Goal: Find specific page/section: Find specific page/section

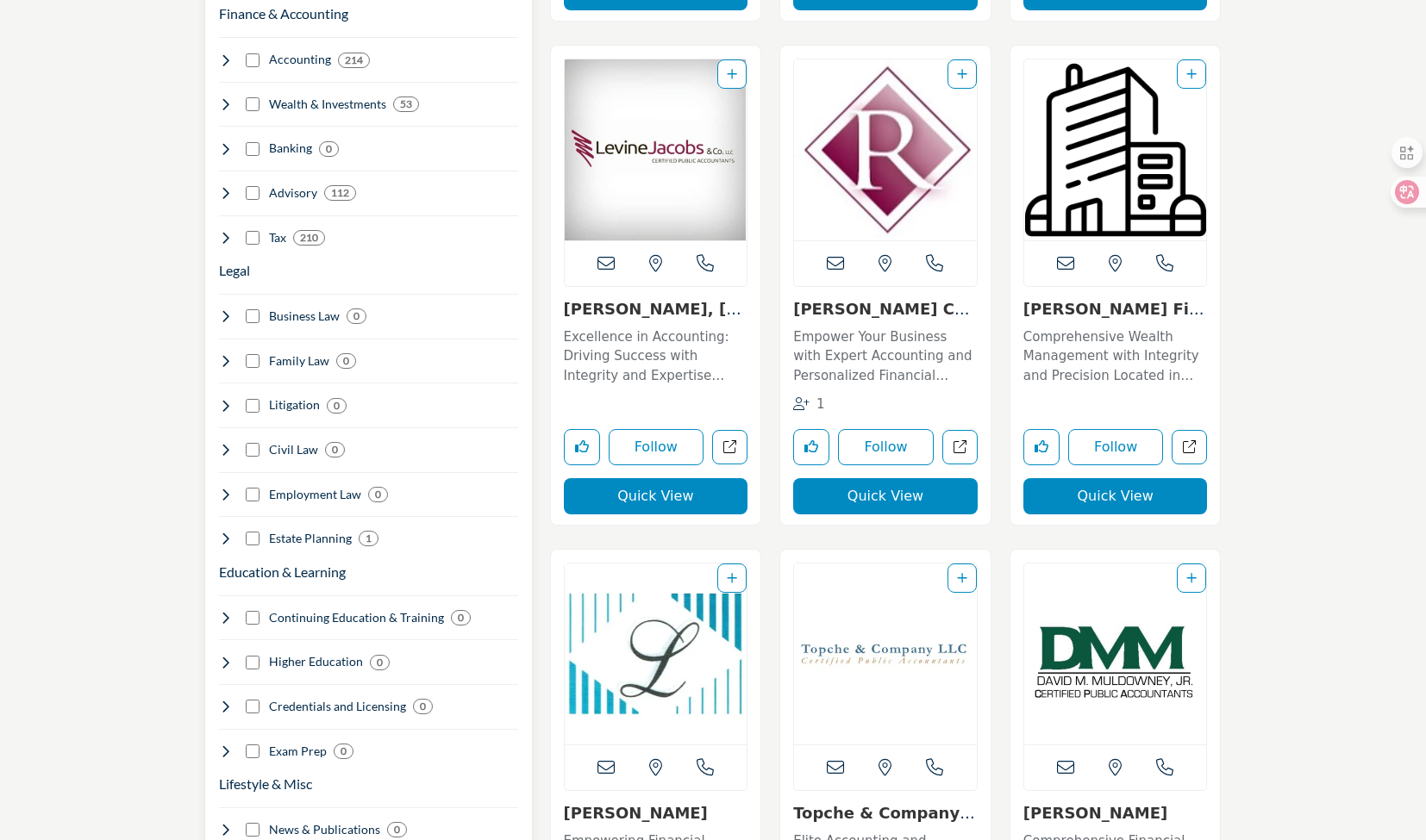
scroll to position [1034, 0]
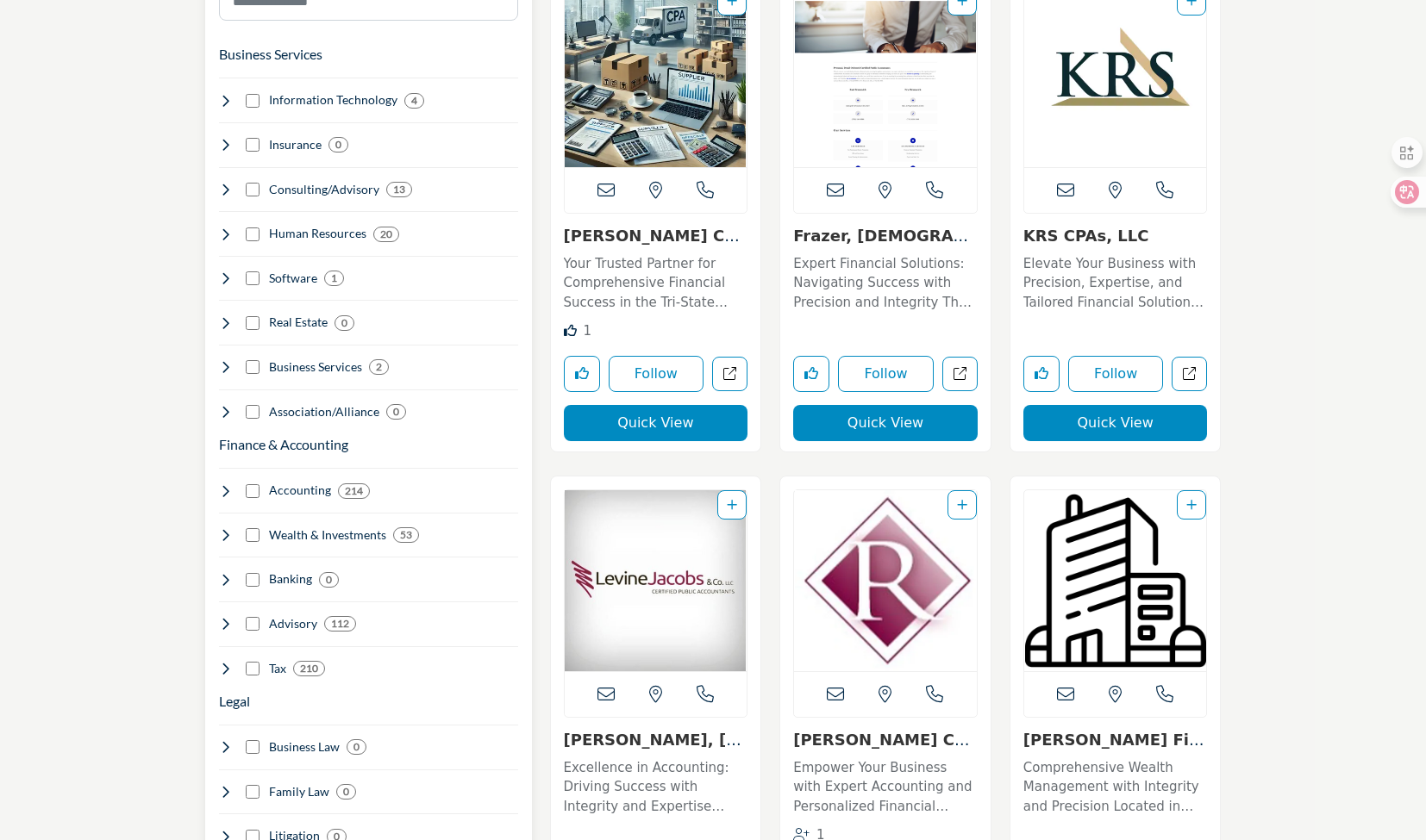
click at [245, 482] on div "Accounting 214" at bounding box center [294, 490] width 152 height 18
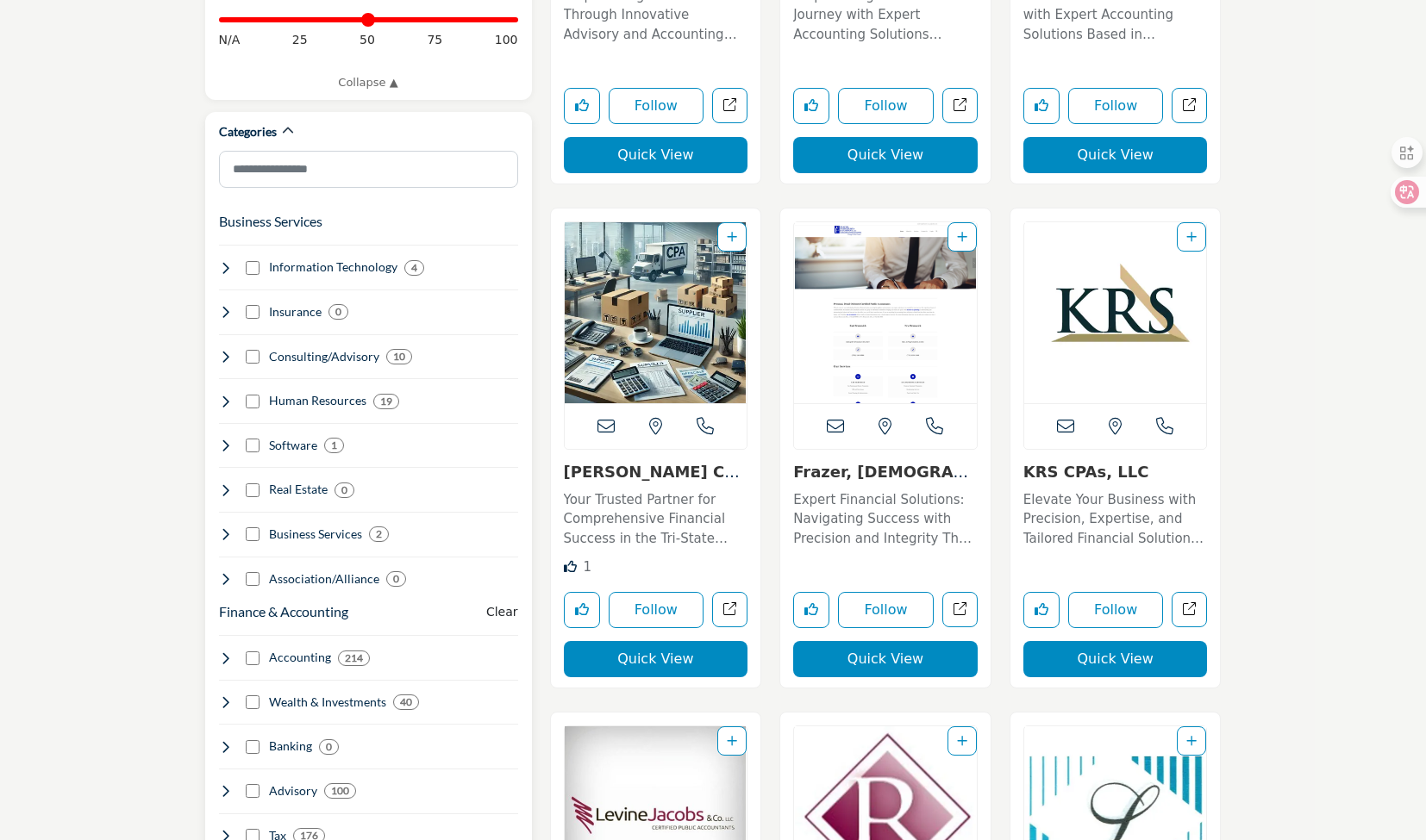
scroll to position [1034, 0]
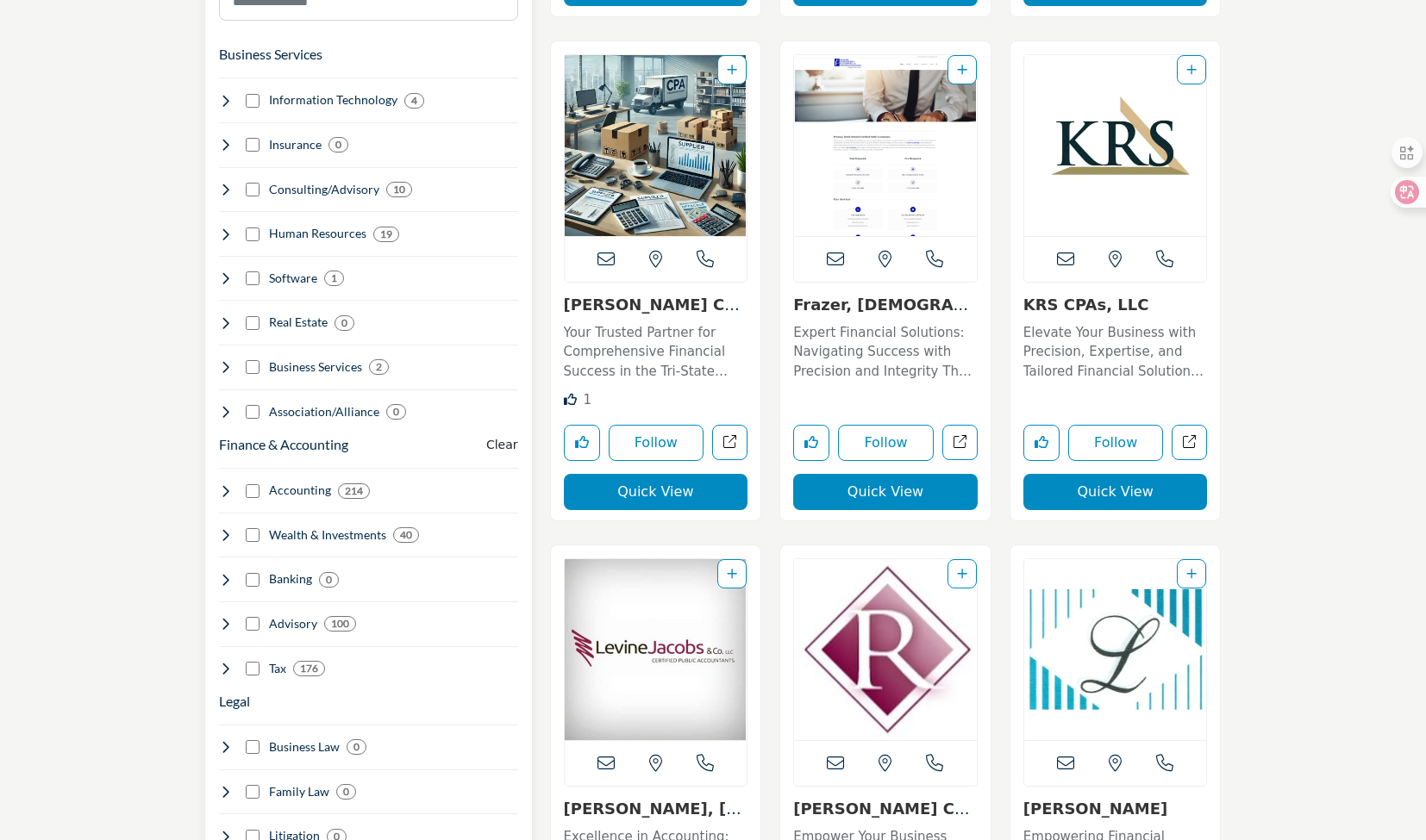
click at [225, 468] on div "Accounting 214" at bounding box center [368, 484] width 299 height 32
click at [223, 485] on icon at bounding box center [226, 491] width 13 height 13
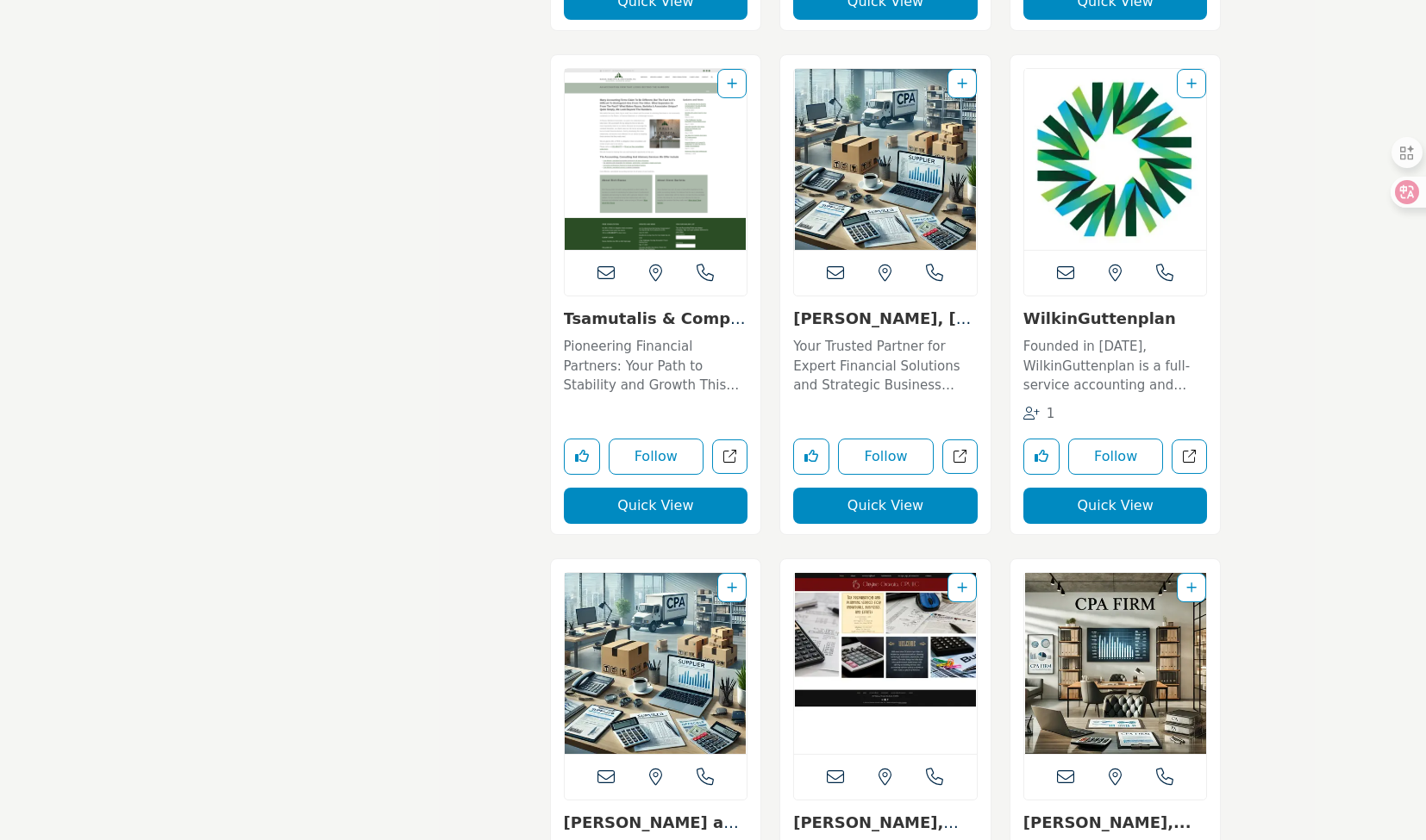
scroll to position [7807, 0]
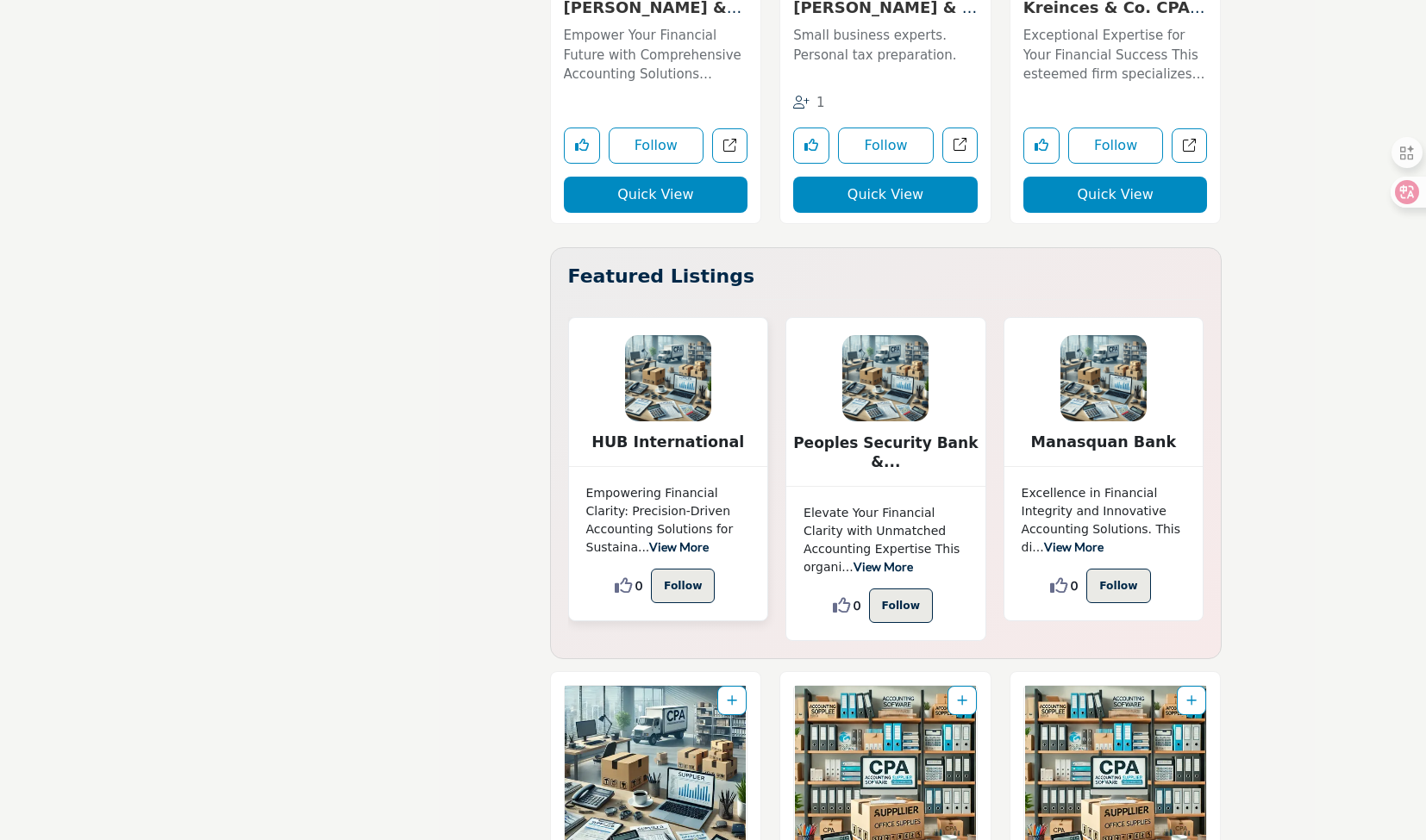
click at [708, 540] on link "View More" at bounding box center [679, 547] width 59 height 14
click at [649, 540] on link "View More" at bounding box center [679, 547] width 59 height 14
click at [659, 407] on div "HUB International" at bounding box center [668, 393] width 199 height 149
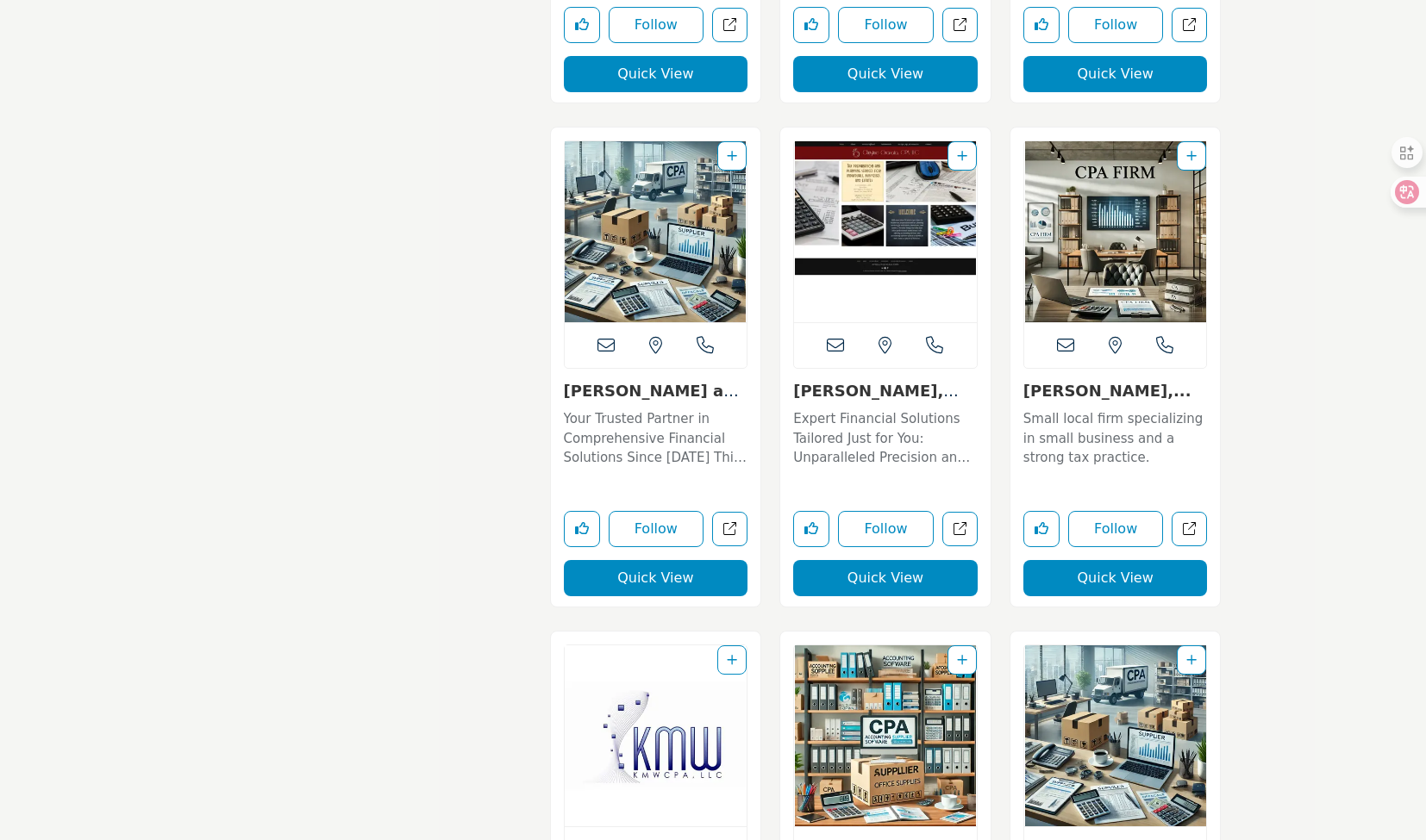
scroll to position [5041, 0]
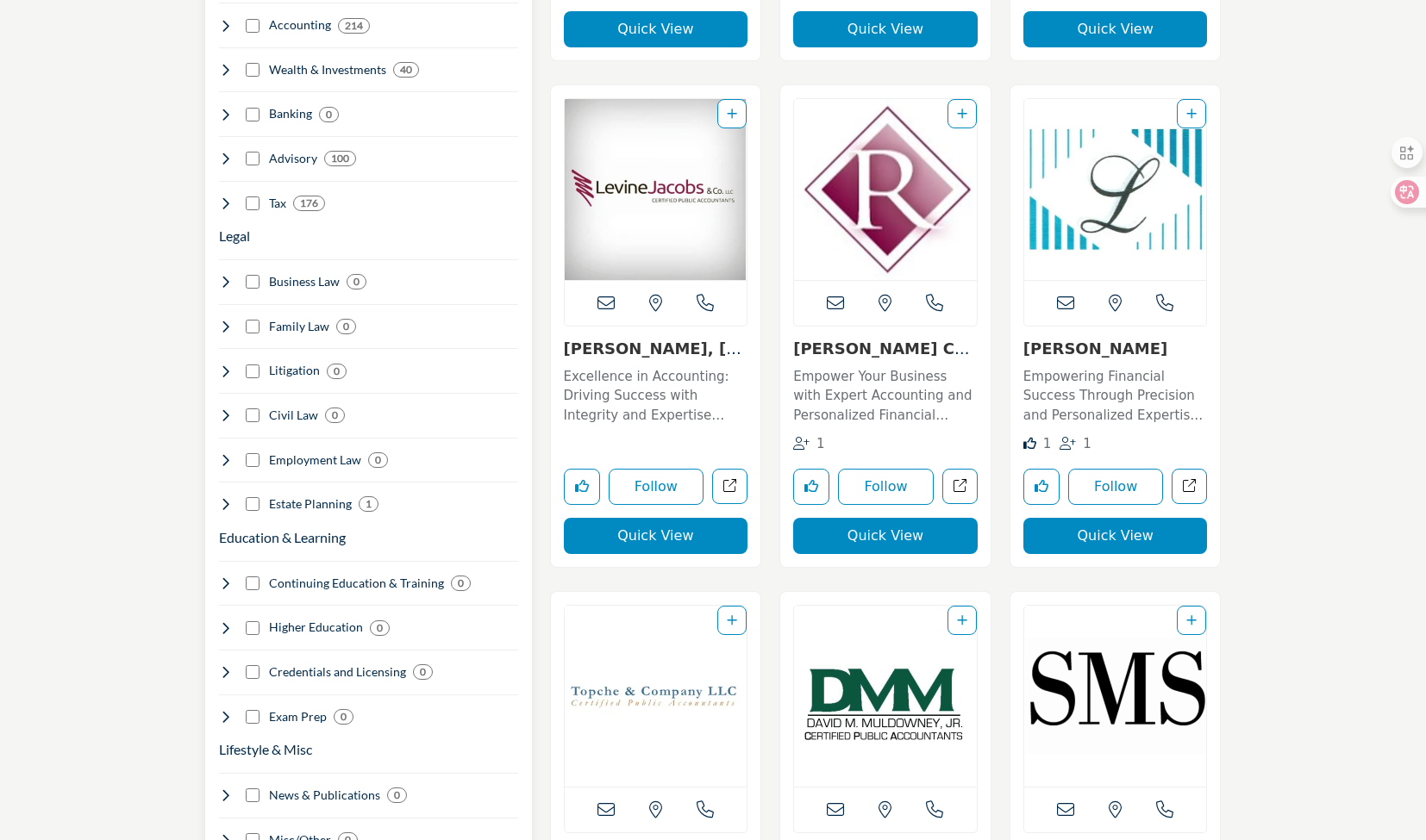
scroll to position [1070, 0]
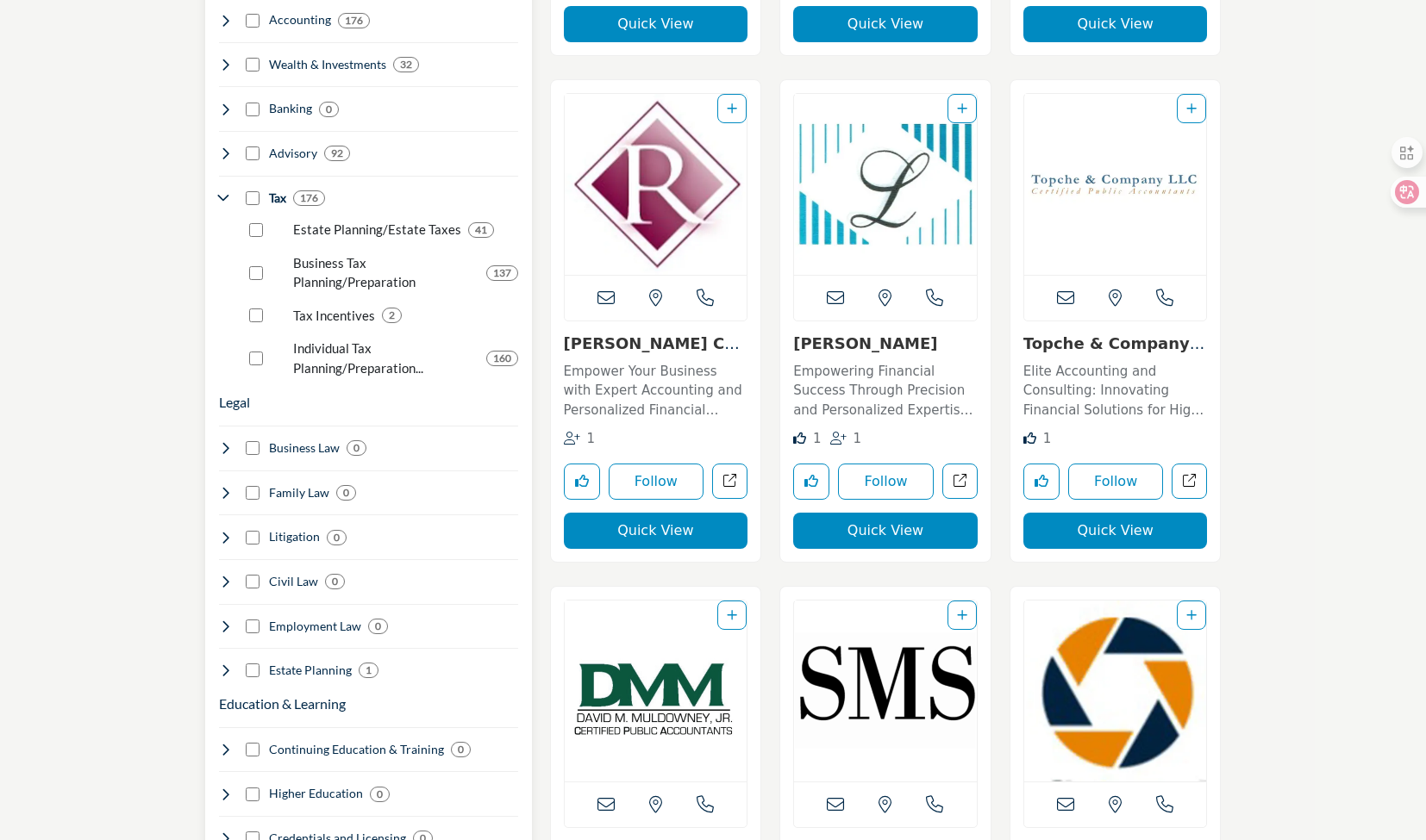
scroll to position [1293, 0]
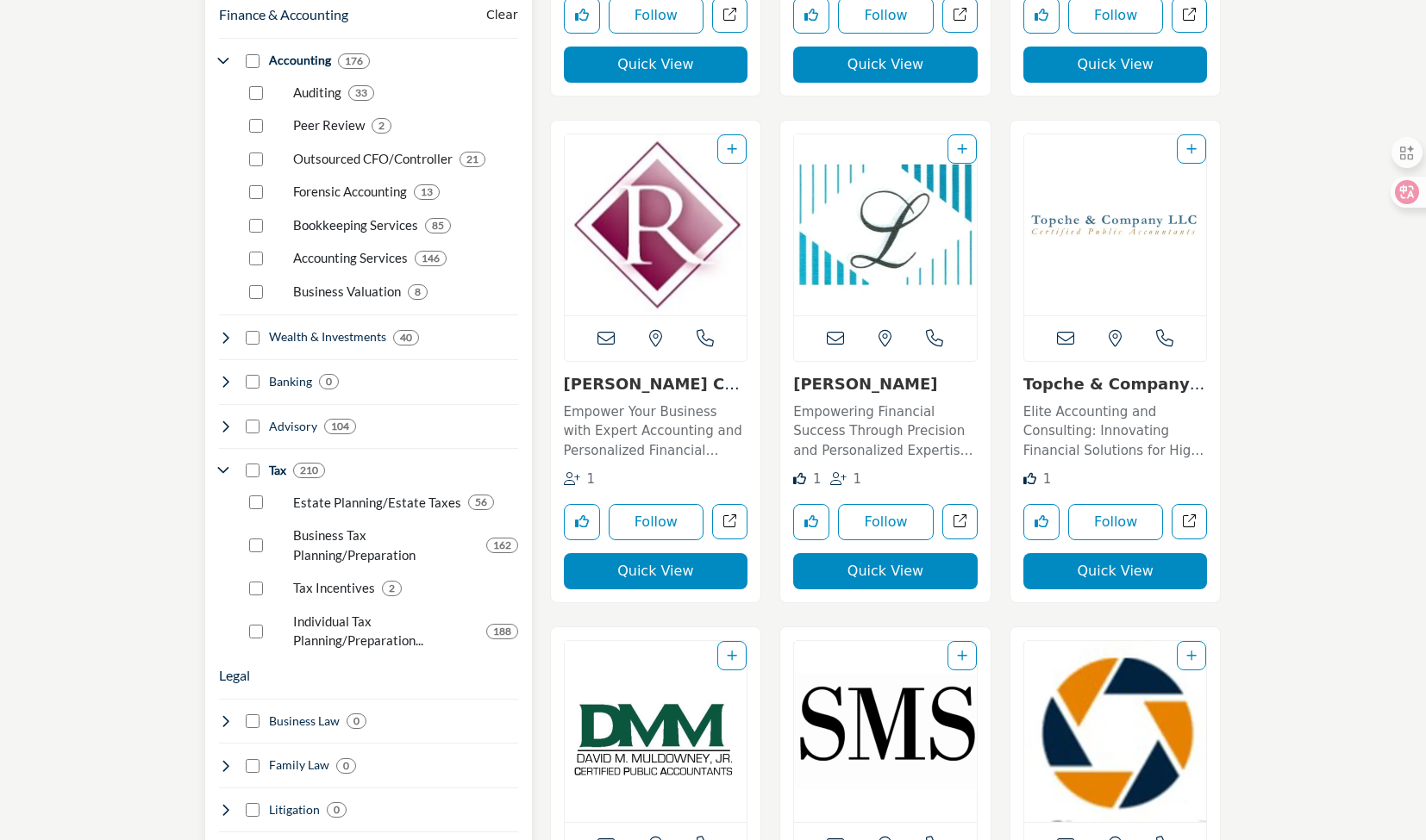
scroll to position [1465, 0]
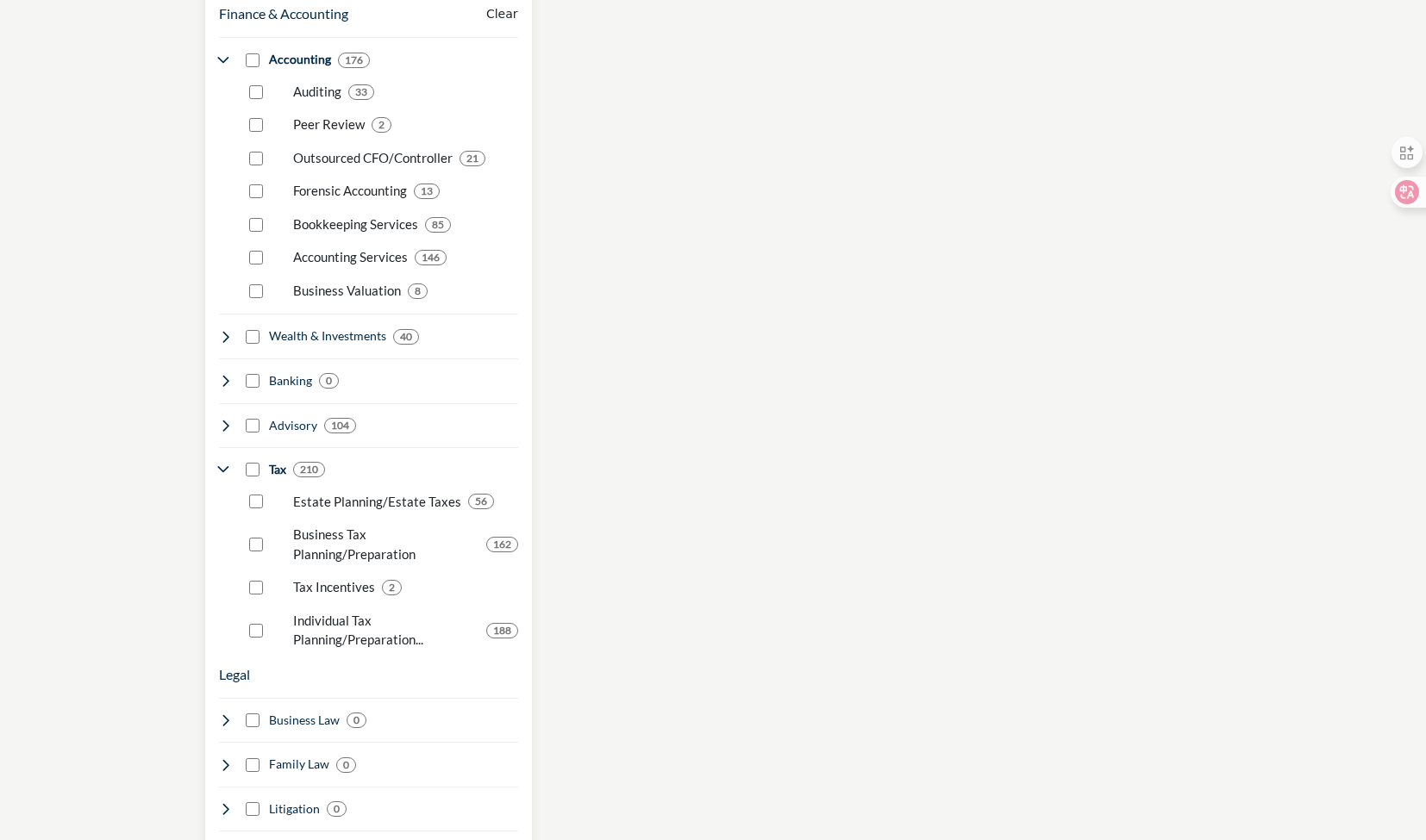
click at [257, 528] on div "Business Tax Planning/Preparation 162" at bounding box center [380, 538] width 275 height 53
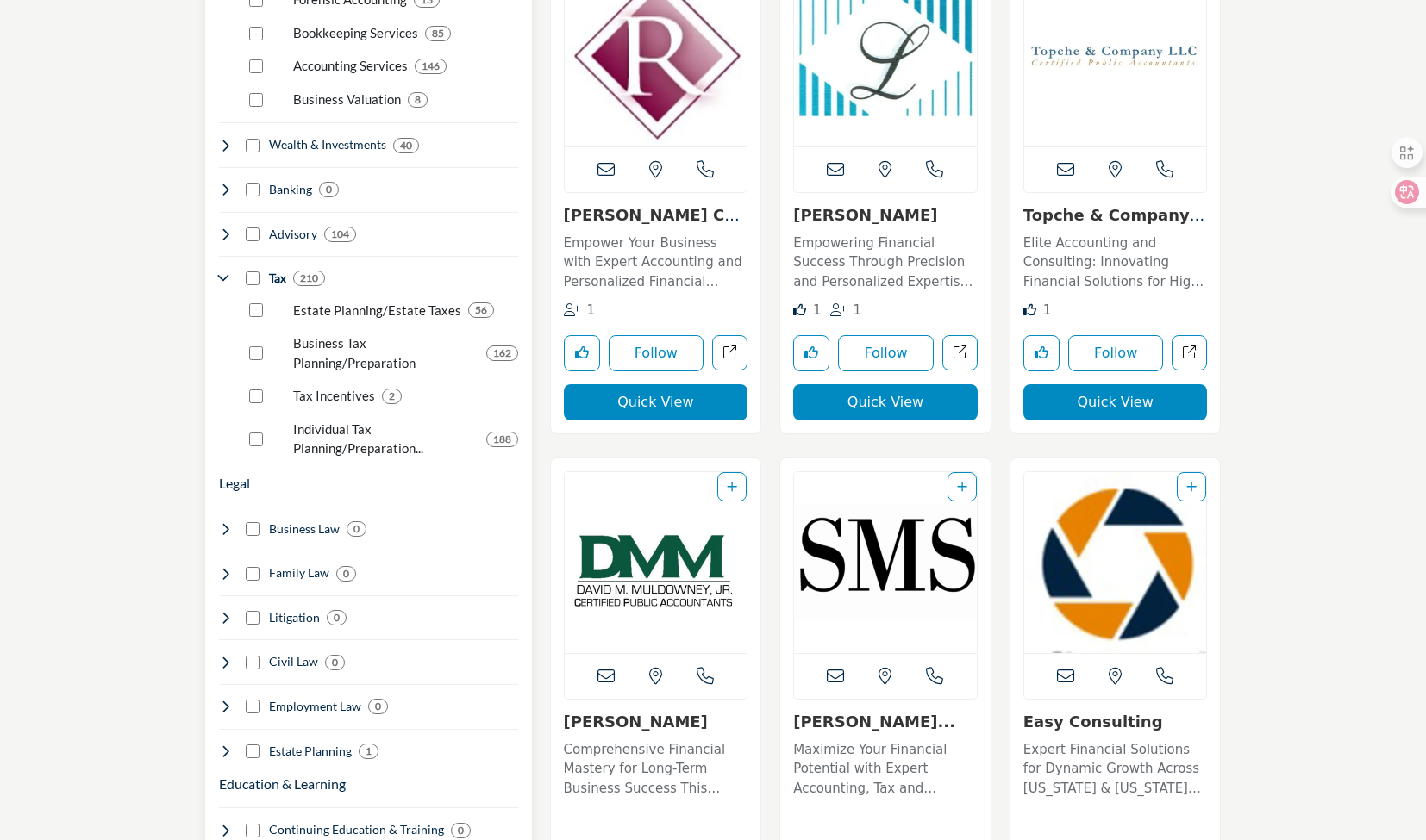
scroll to position [1567, 0]
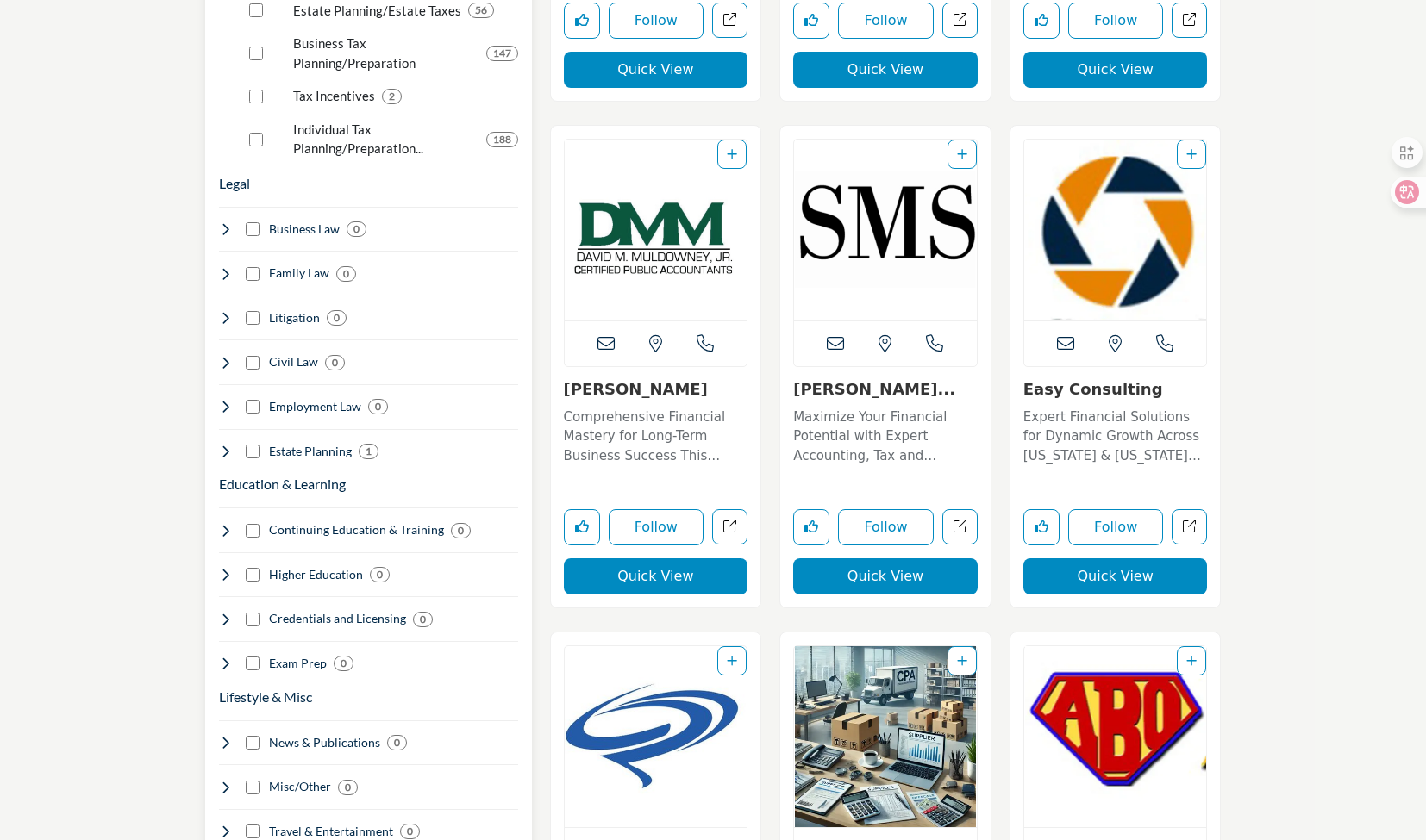
scroll to position [1638, 0]
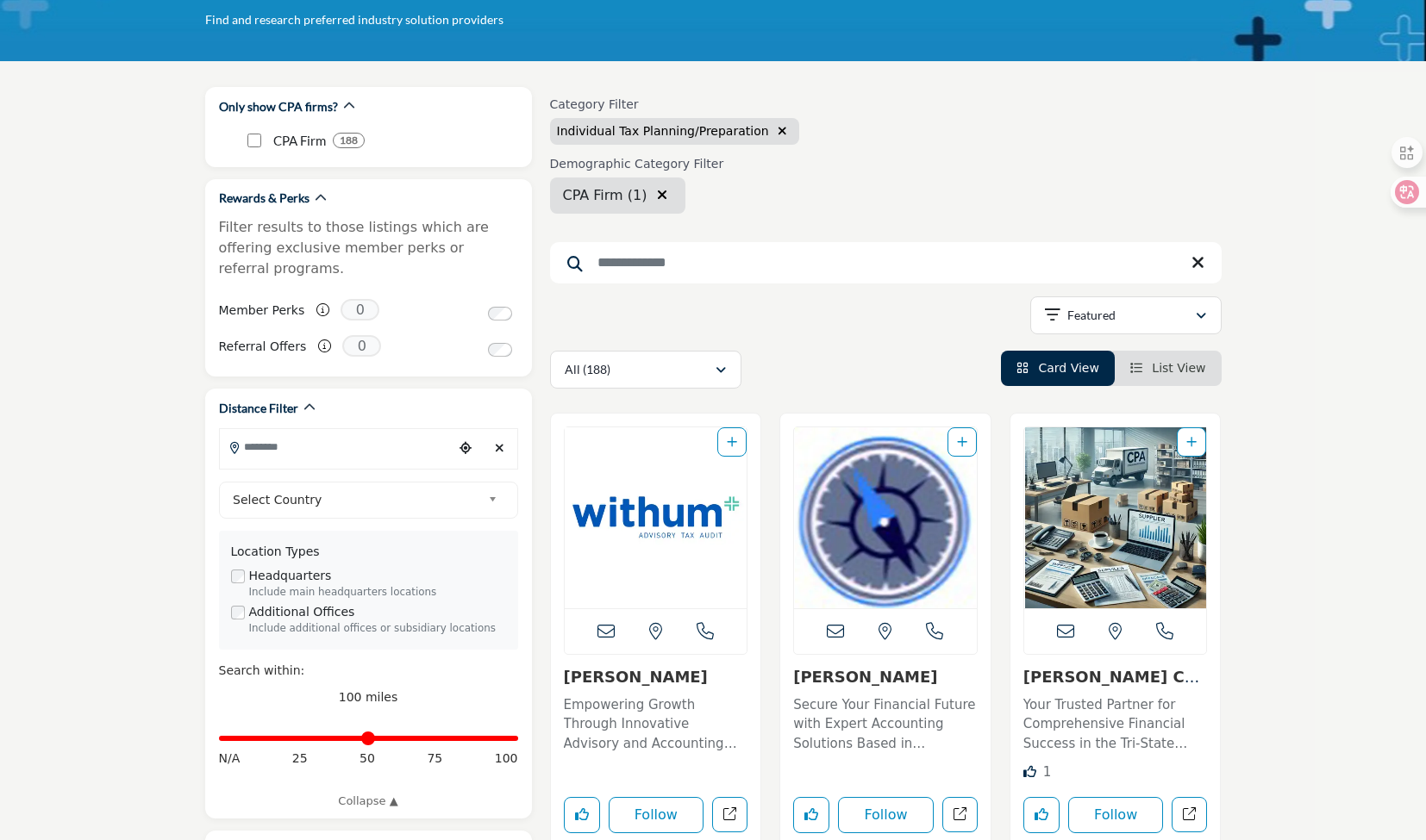
scroll to position [172, 0]
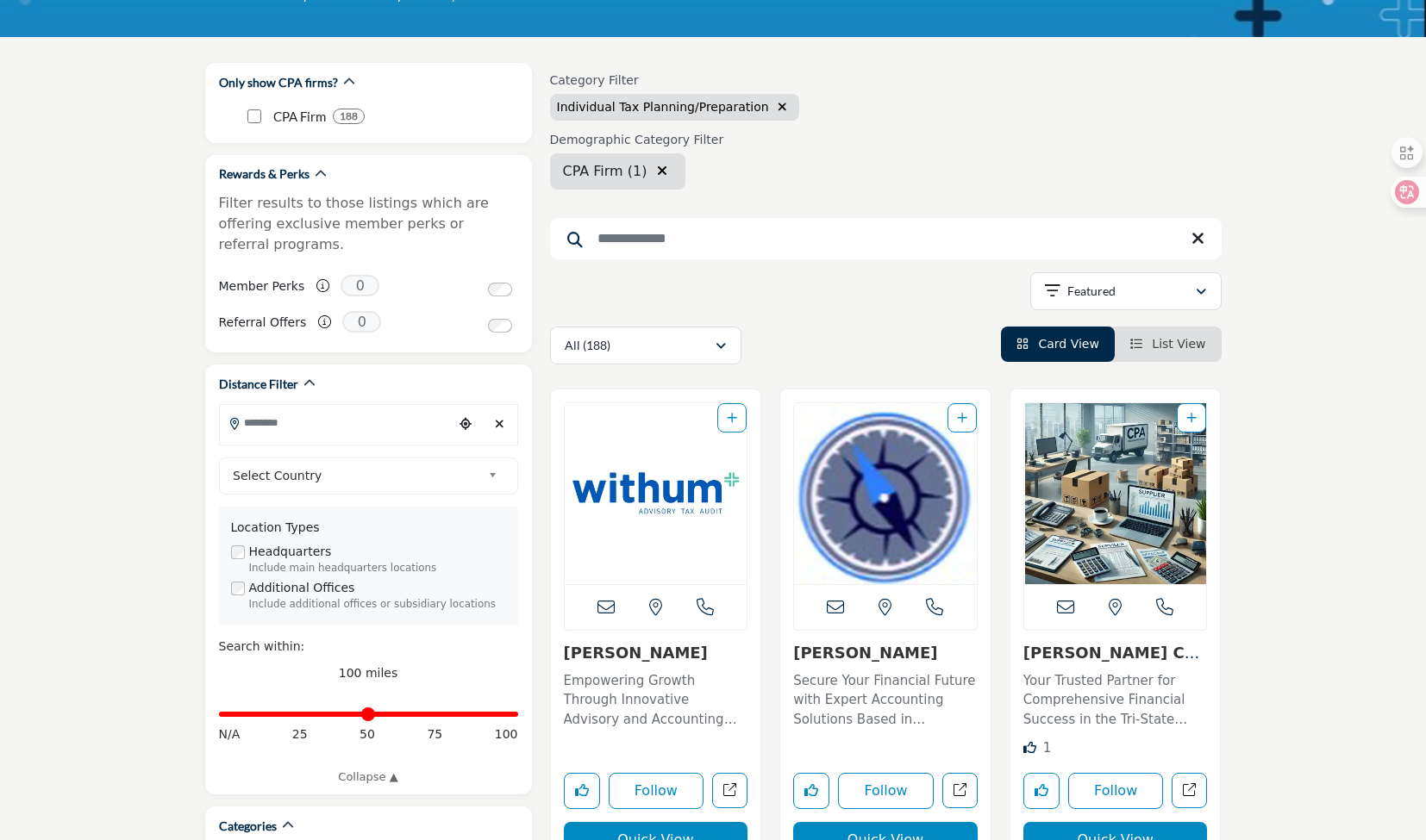
click at [853, 85] on div "Category Filter Individual Tax Planning/Preparation" at bounding box center [886, 97] width 672 height 48
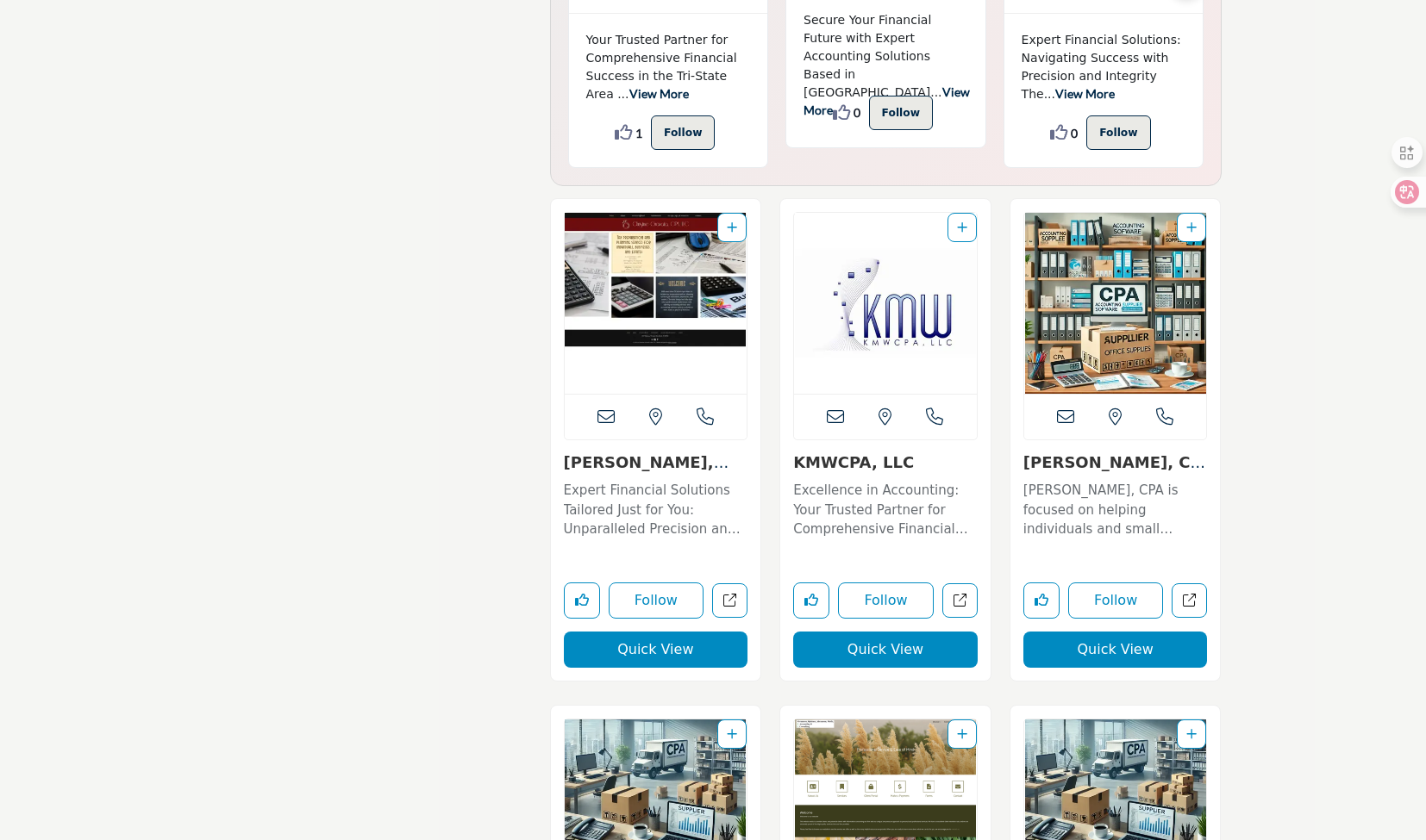
click at [1109, 296] on img "Open Listing in new tab" at bounding box center [1115, 303] width 183 height 181
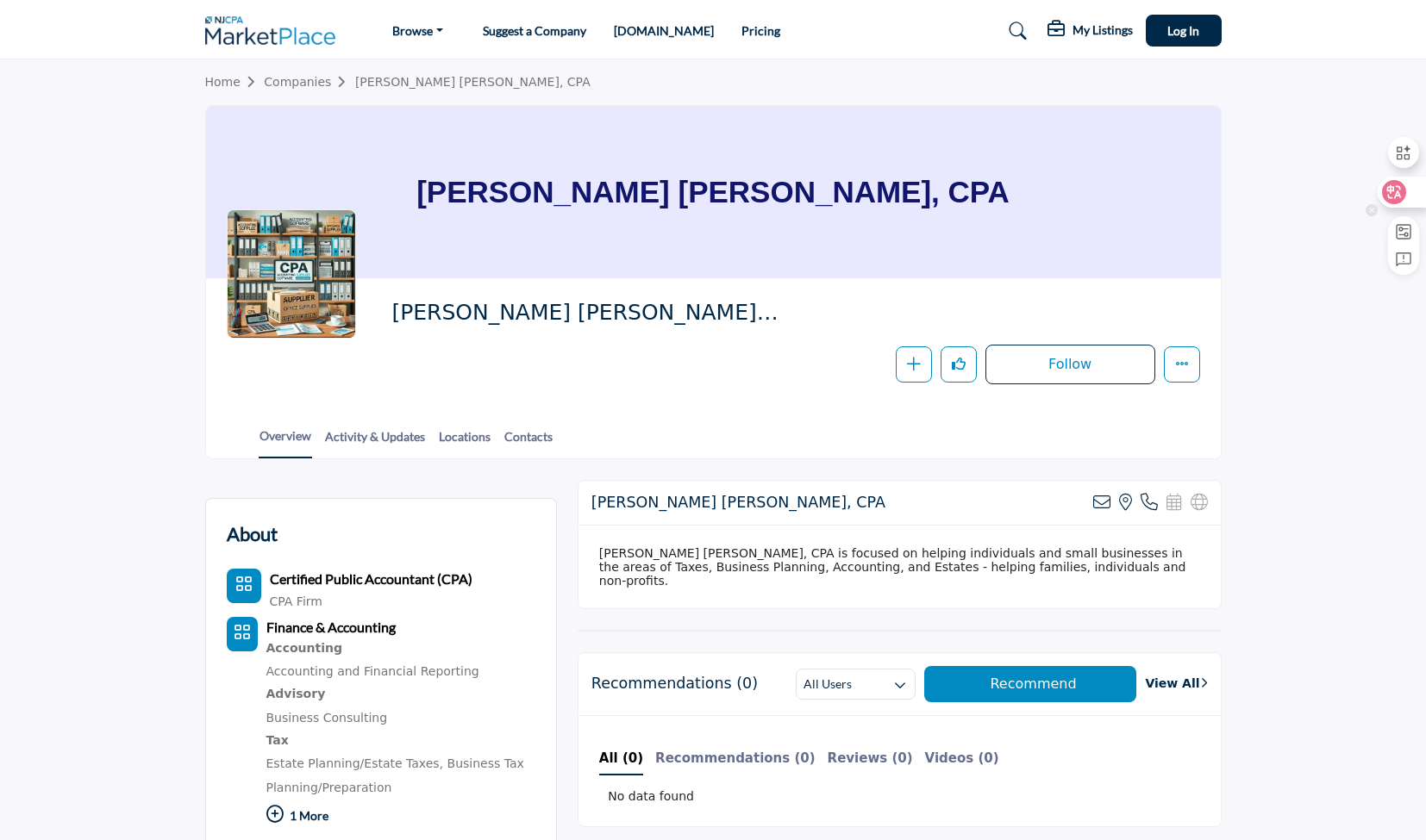
click at [1407, 198] on div at bounding box center [1400, 192] width 47 height 31
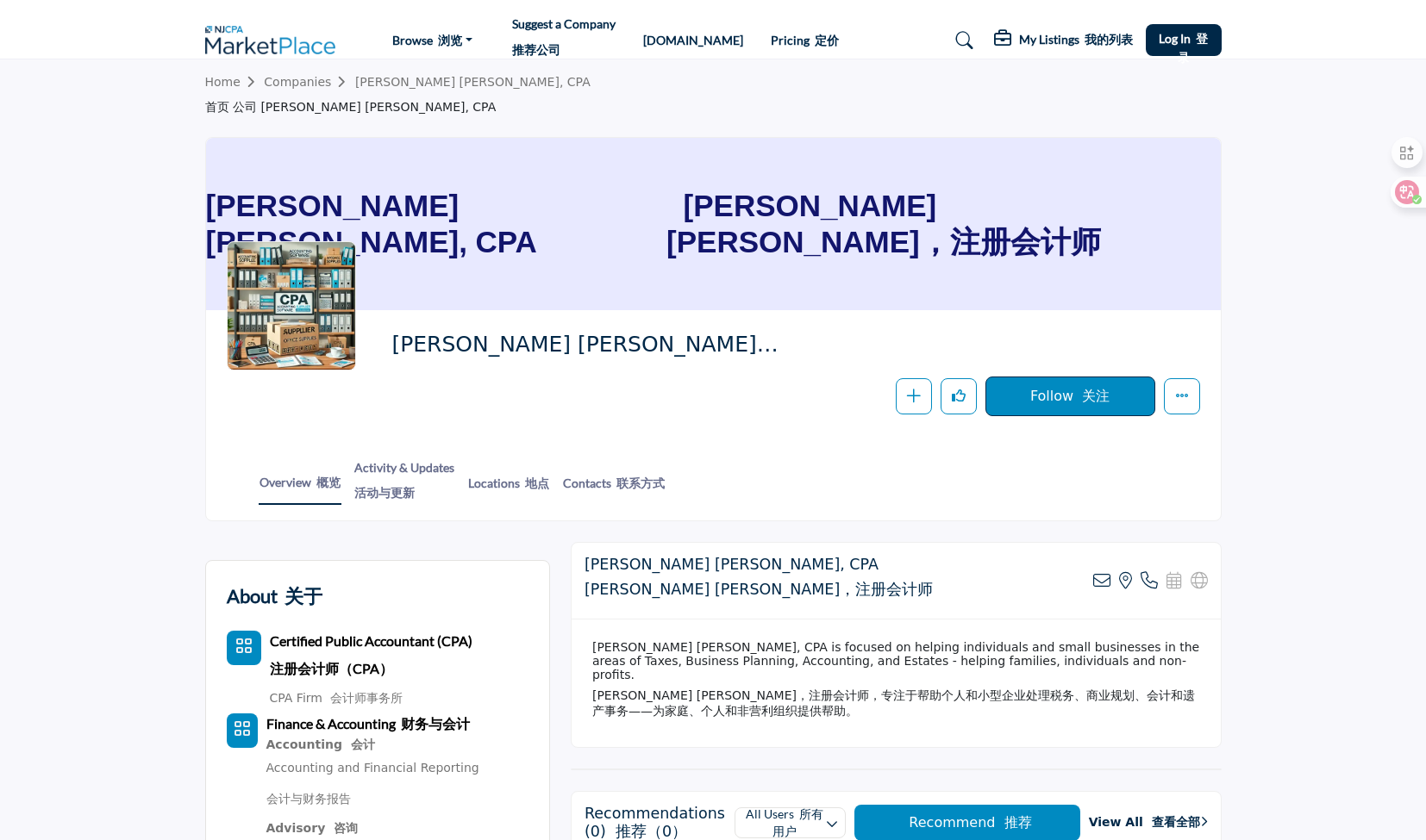
click at [1052, 379] on button "Follow 关注" at bounding box center [1070, 396] width 170 height 39
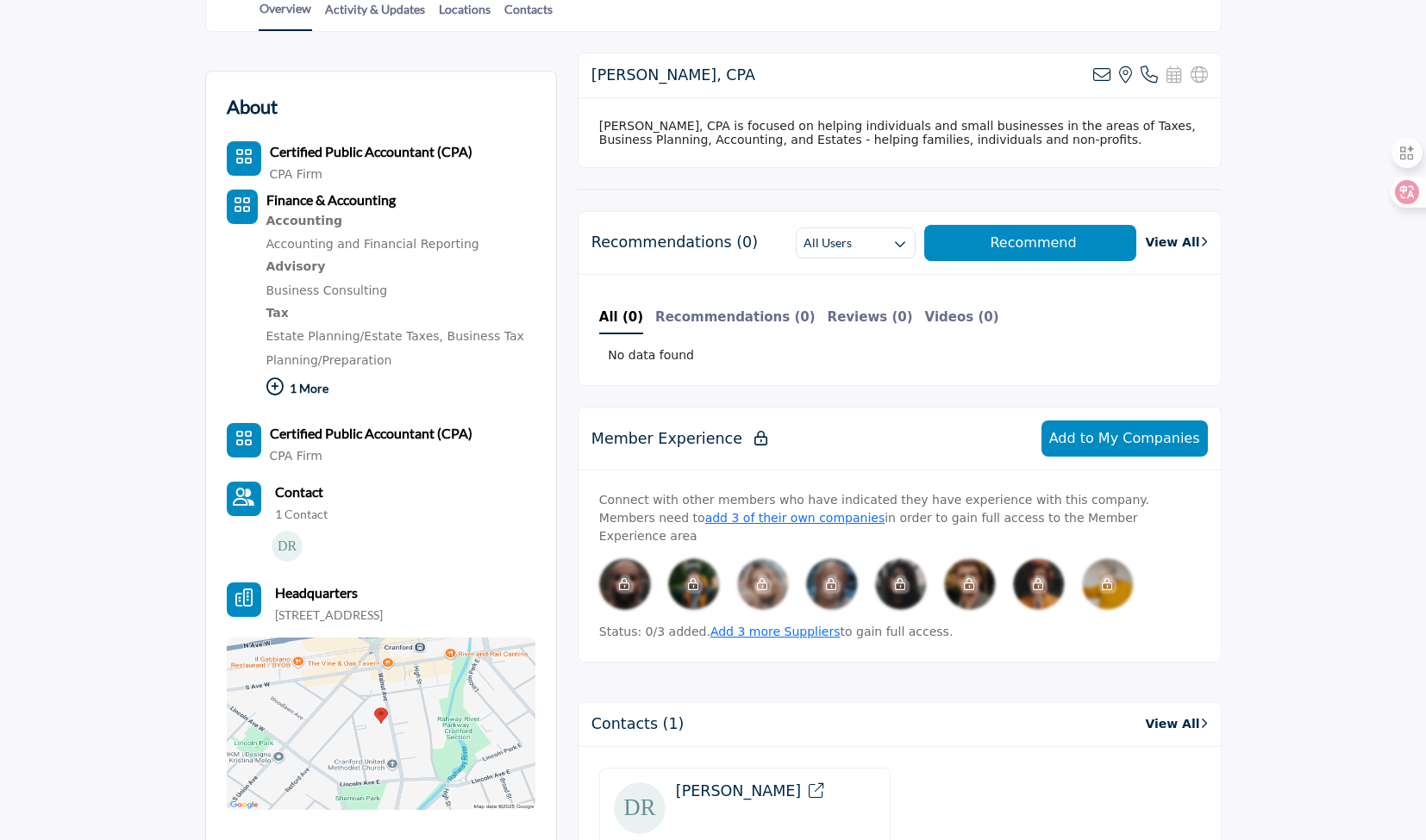
scroll to position [431, 0]
